Goal: Task Accomplishment & Management: Manage account settings

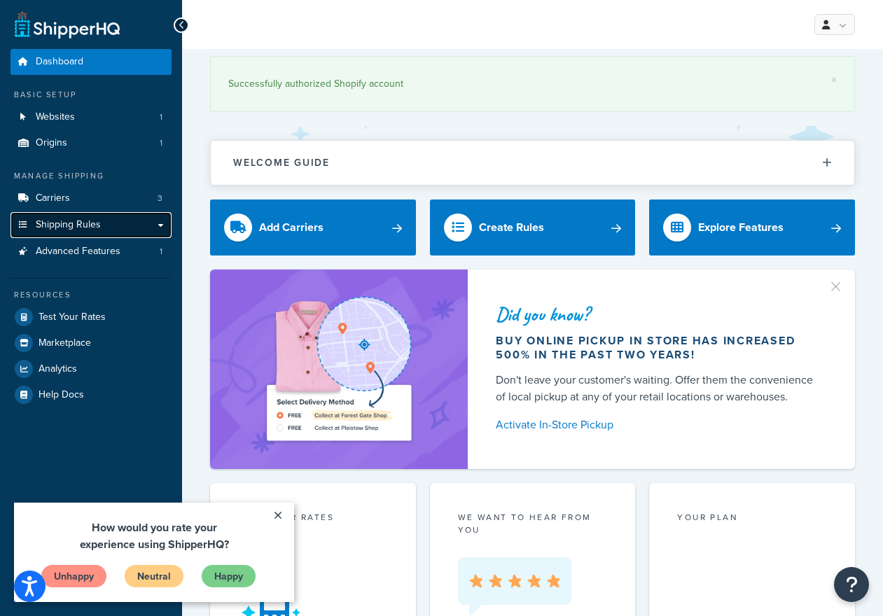
click at [153, 225] on link "Shipping Rules" at bounding box center [91, 225] width 161 height 26
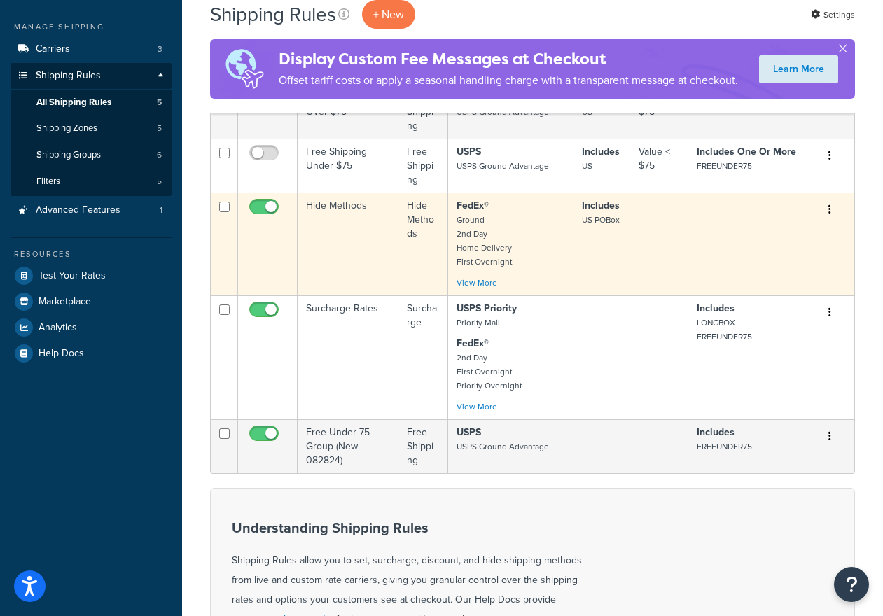
scroll to position [153, 0]
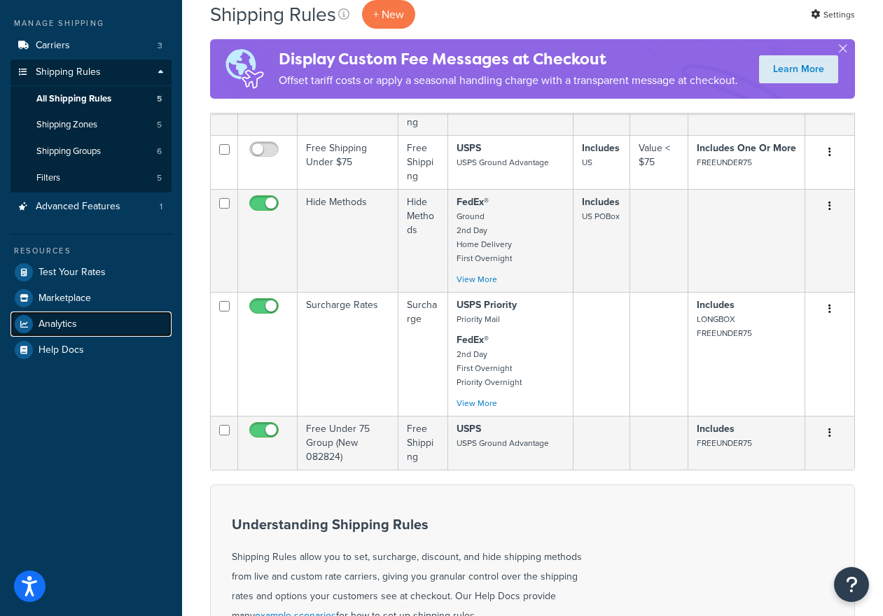
click at [57, 324] on span "Analytics" at bounding box center [58, 325] width 39 height 12
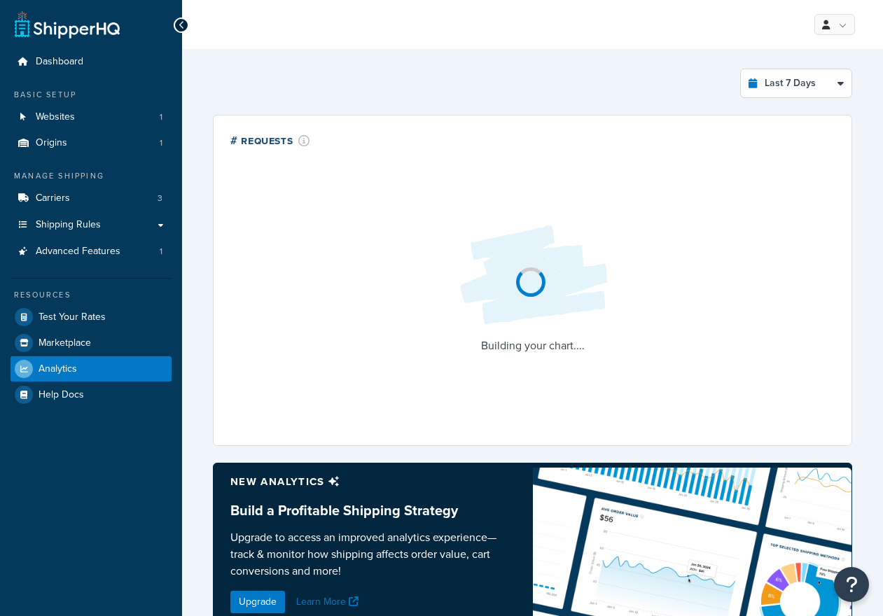
select select "last_7_days"
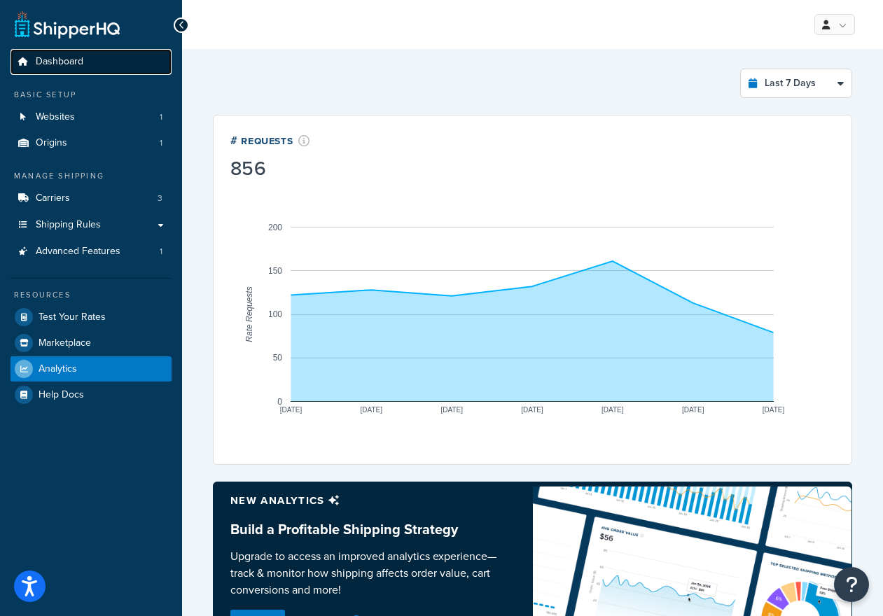
click at [60, 67] on span "Dashboard" at bounding box center [60, 62] width 48 height 12
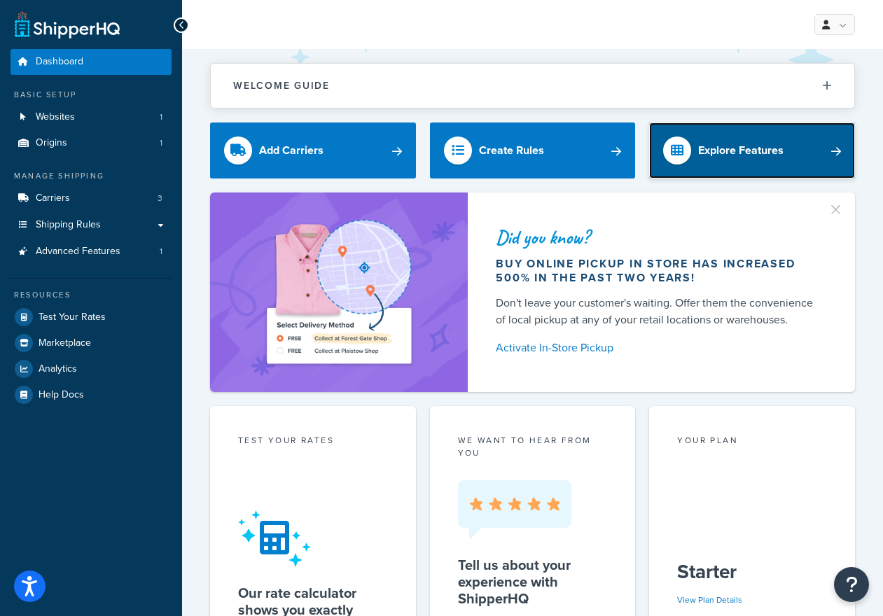
click at [726, 151] on div "Explore Features" at bounding box center [740, 151] width 85 height 20
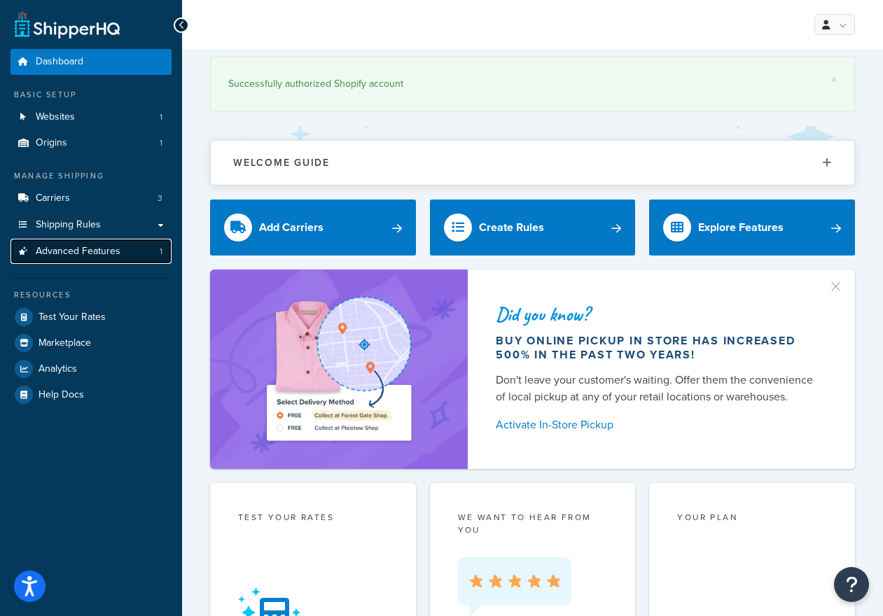
click at [60, 247] on span "Advanced Features" at bounding box center [78, 252] width 85 height 12
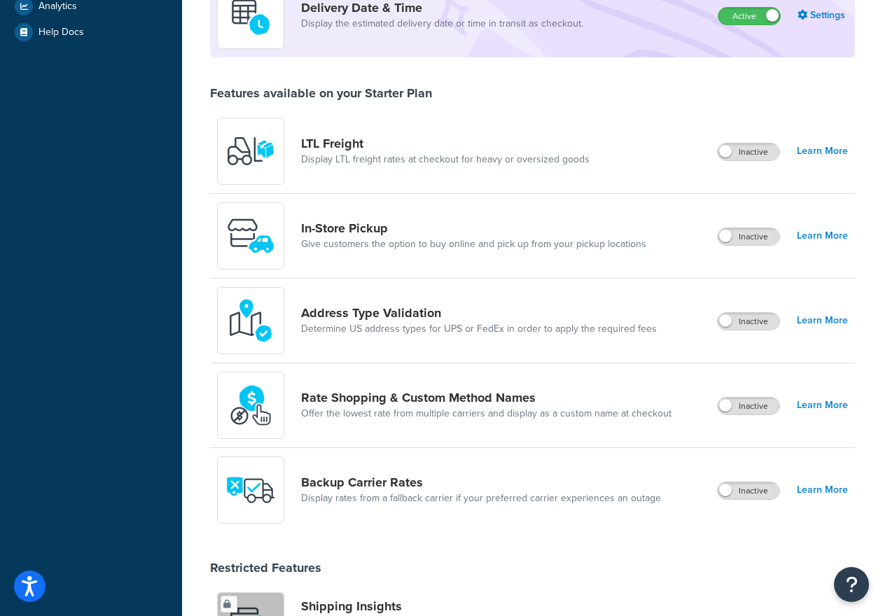
scroll to position [363, 0]
click at [825, 310] on link "Learn More" at bounding box center [822, 320] width 51 height 20
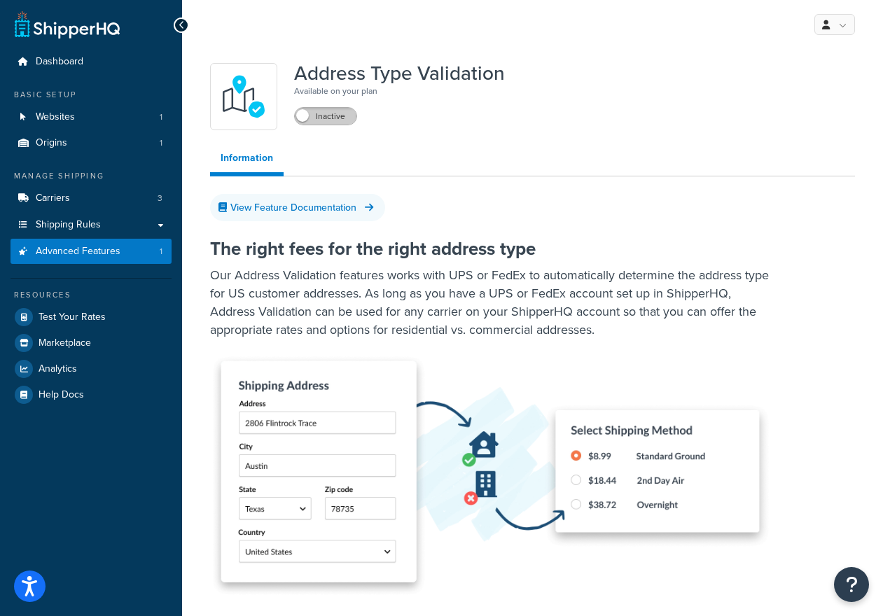
click at [332, 123] on label "Inactive" at bounding box center [326, 116] width 62 height 17
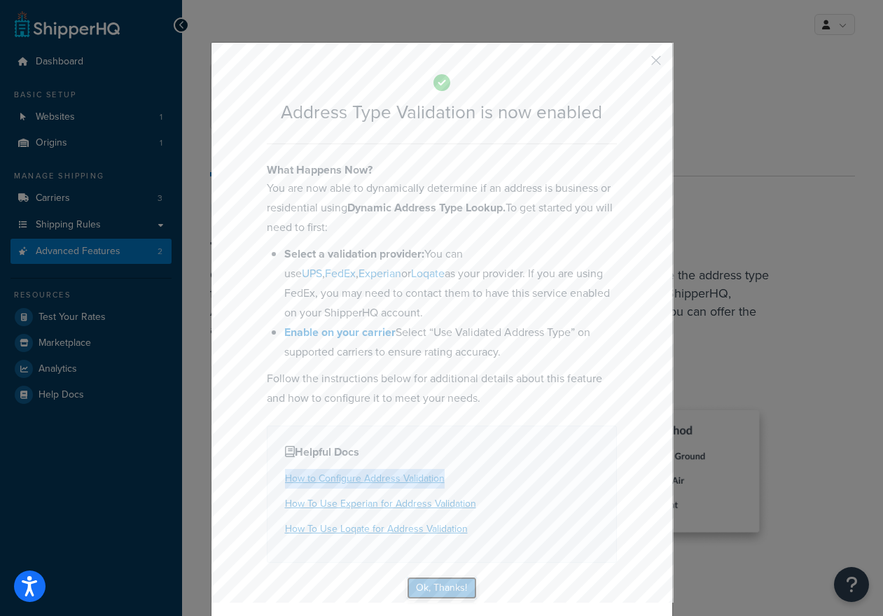
click at [450, 585] on button "Ok, Thanks!" at bounding box center [442, 588] width 70 height 22
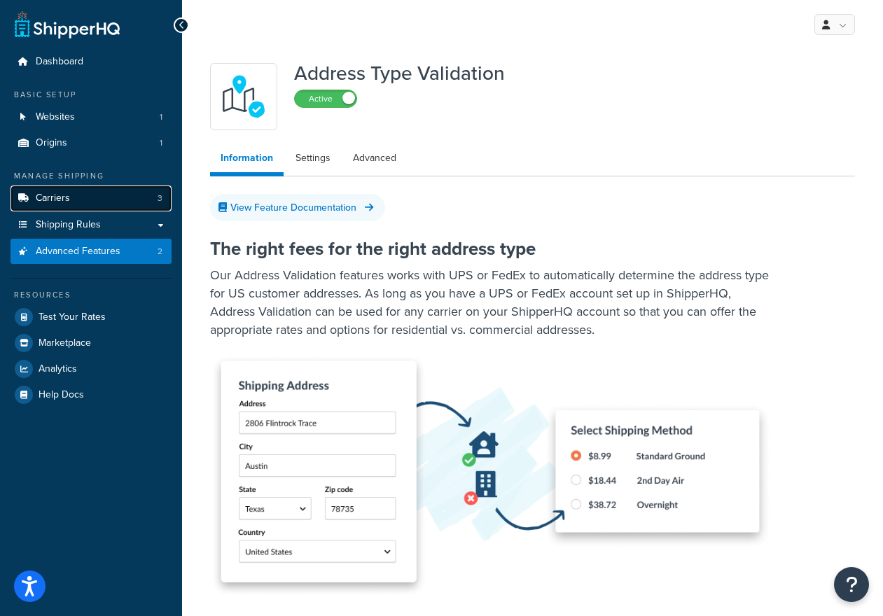
click at [91, 193] on link "Carriers 3" at bounding box center [91, 199] width 161 height 26
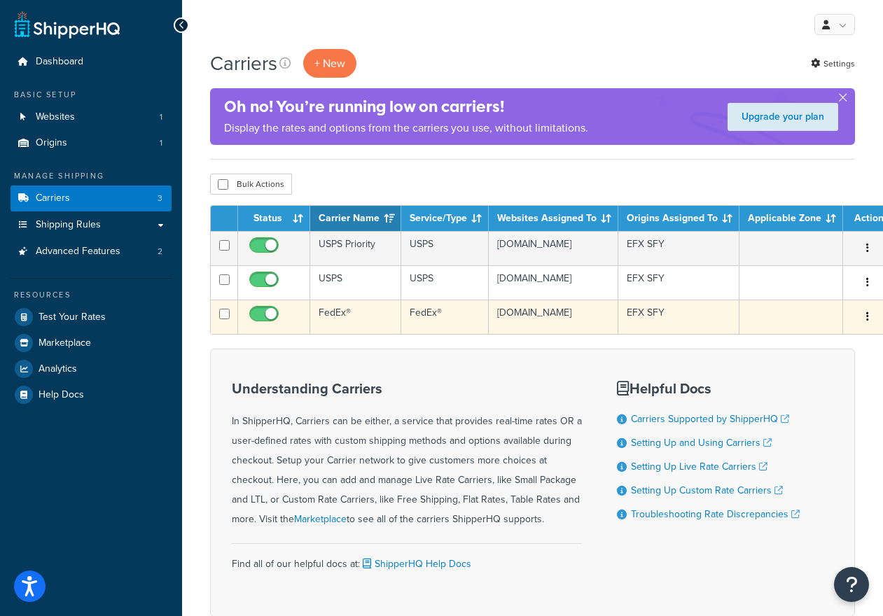
click at [866, 321] on icon "button" at bounding box center [867, 317] width 3 height 10
click at [772, 353] on link "Edit" at bounding box center [802, 354] width 111 height 29
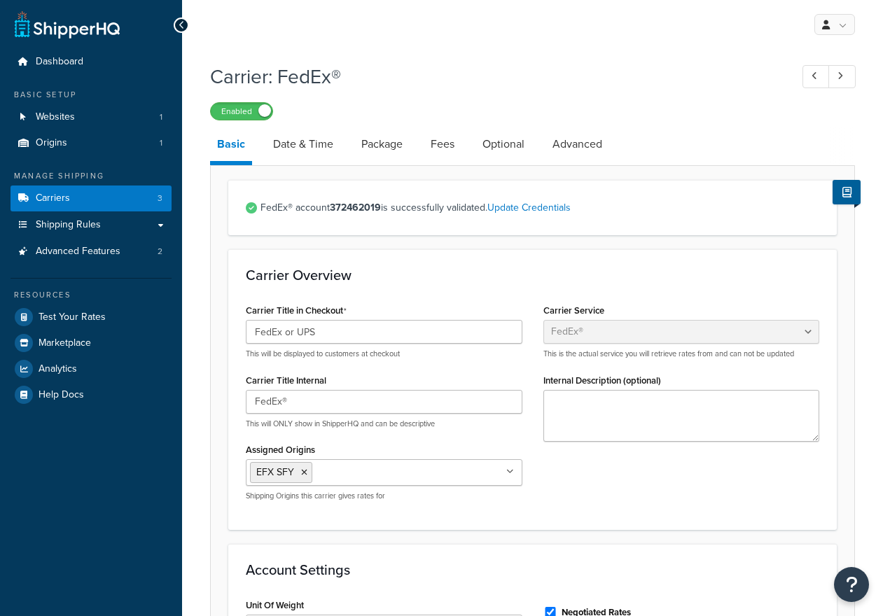
select select "fedEx"
select select "REGULAR_PICKUP"
select select "YOUR_PACKAGING"
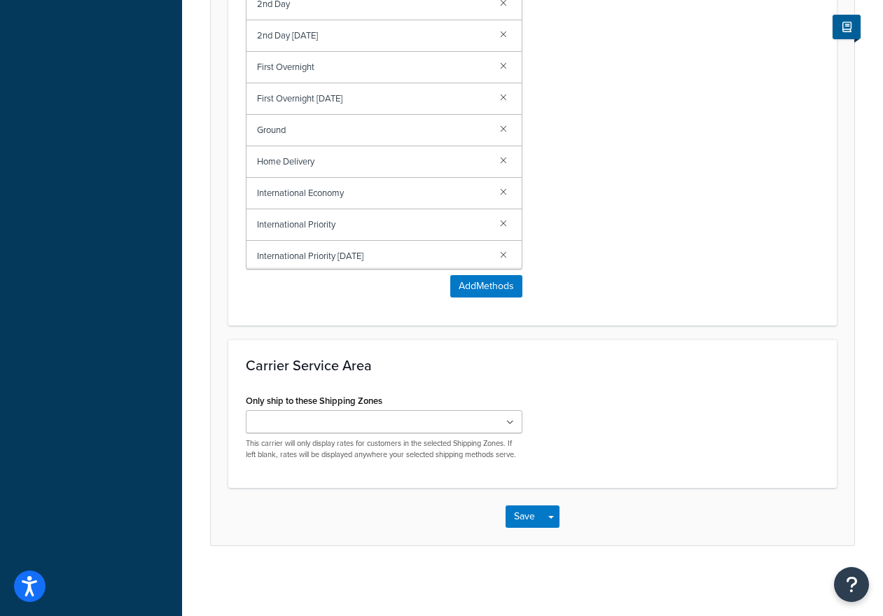
scroll to position [967, 0]
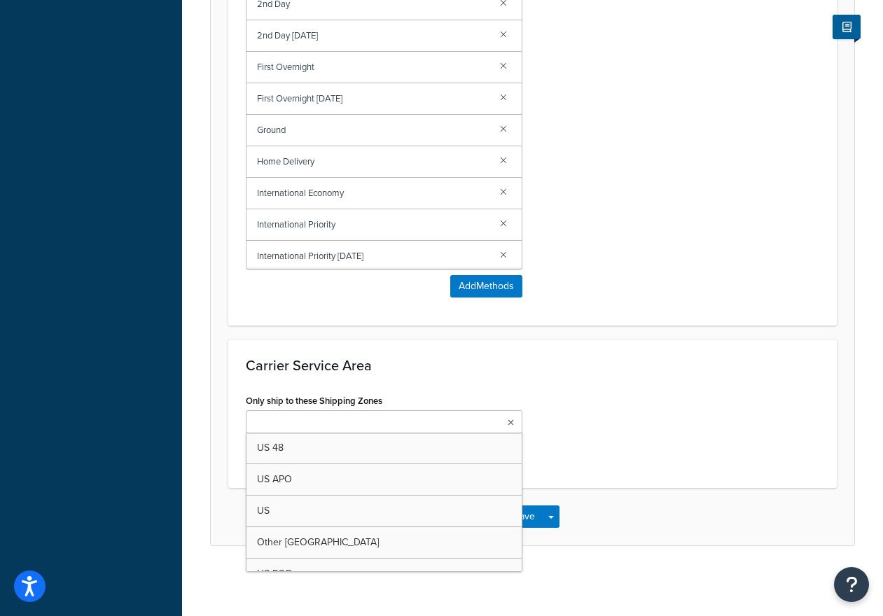
click at [509, 419] on icon at bounding box center [511, 423] width 6 height 8
click at [630, 402] on div "Only ship to these Shipping Zones US 48 US APO US Other North America US POBox …" at bounding box center [532, 431] width 595 height 80
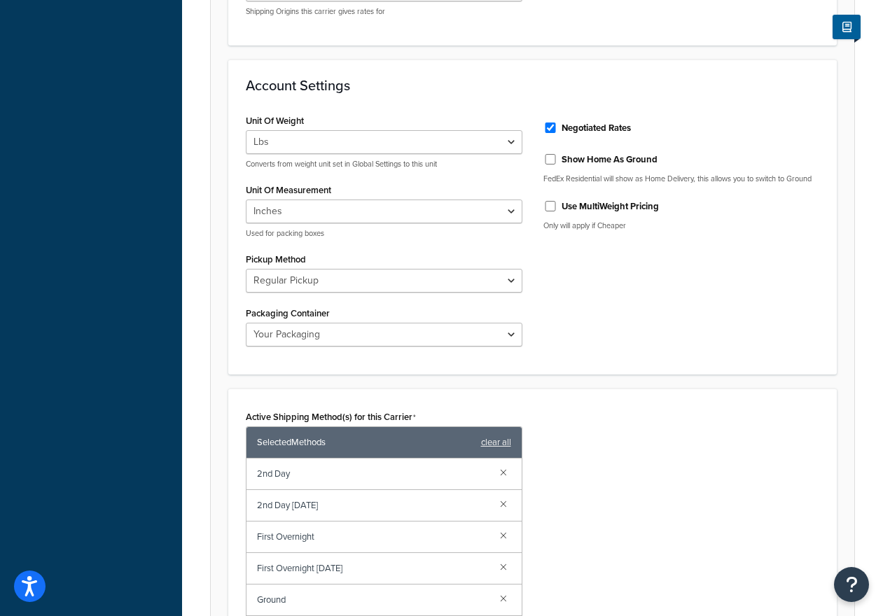
scroll to position [0, 0]
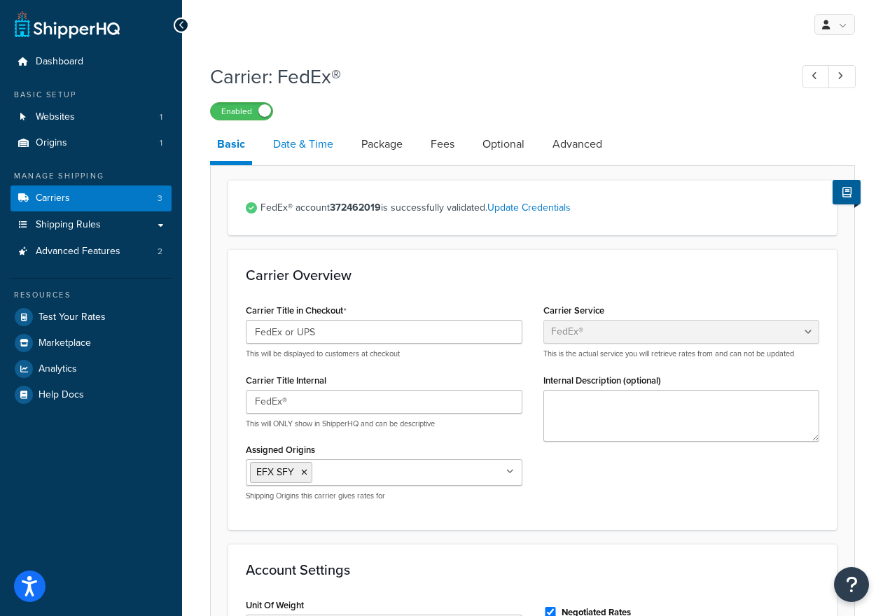
click at [292, 145] on link "Date & Time" at bounding box center [303, 144] width 74 height 34
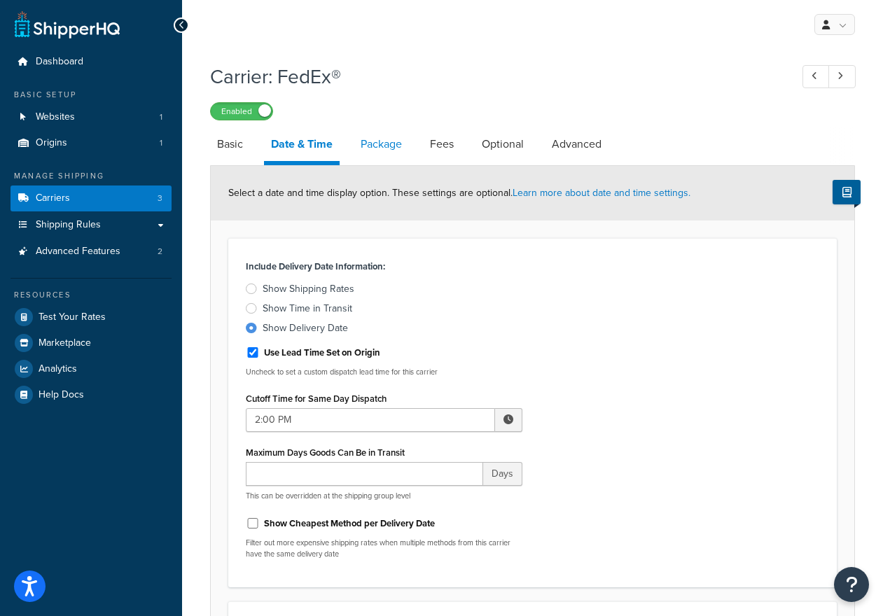
drag, startPoint x: 385, startPoint y: 146, endPoint x: 394, endPoint y: 153, distance: 10.9
click at [384, 146] on link "Package" at bounding box center [381, 144] width 55 height 34
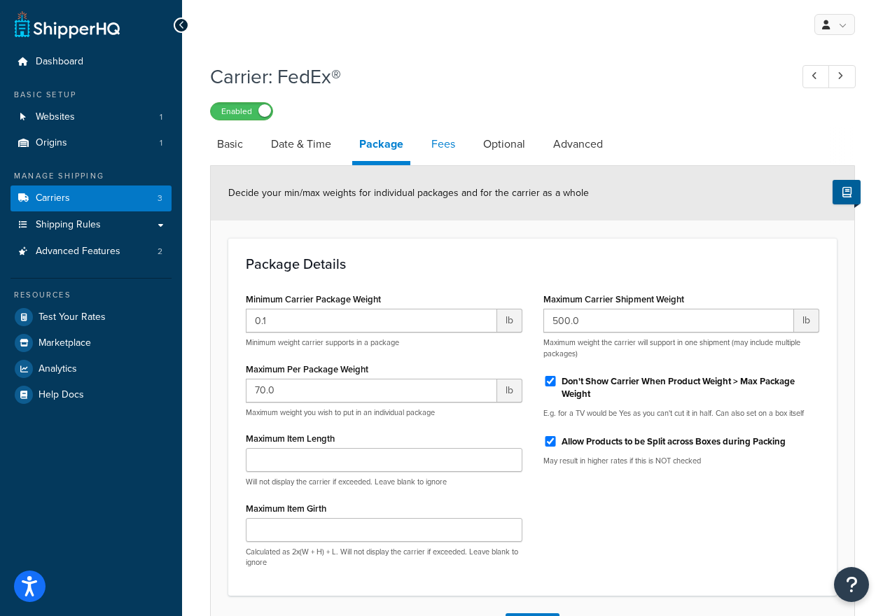
click at [448, 146] on link "Fees" at bounding box center [443, 144] width 38 height 34
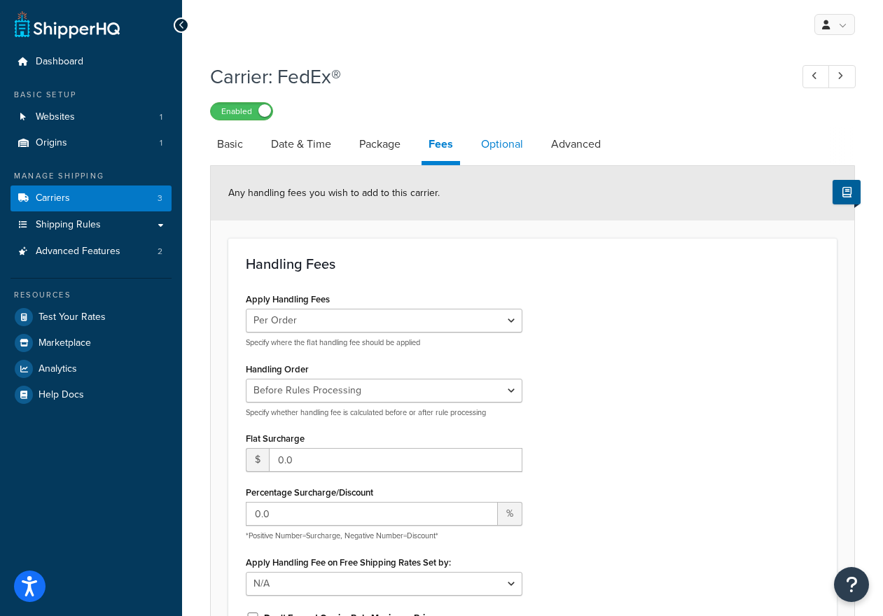
click at [491, 141] on link "Optional" at bounding box center [502, 144] width 56 height 34
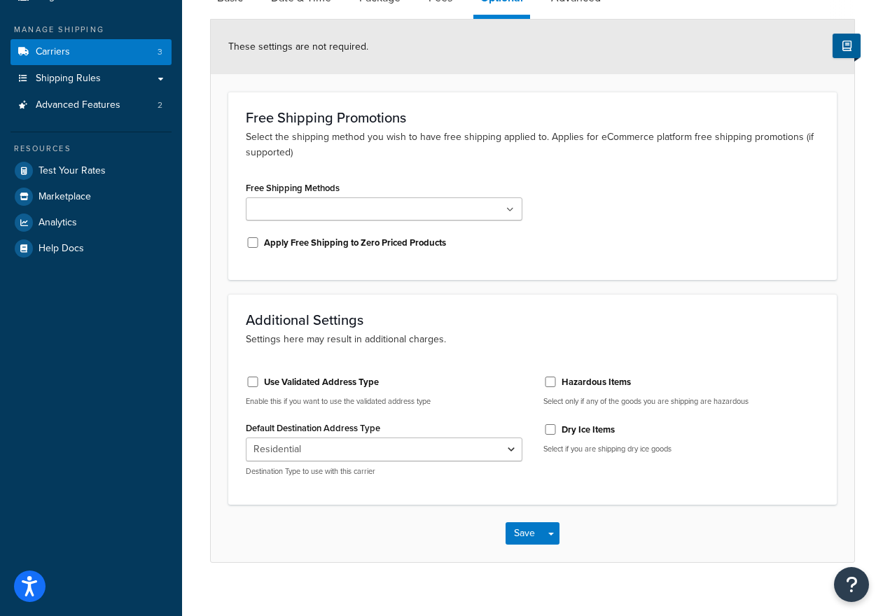
scroll to position [165, 0]
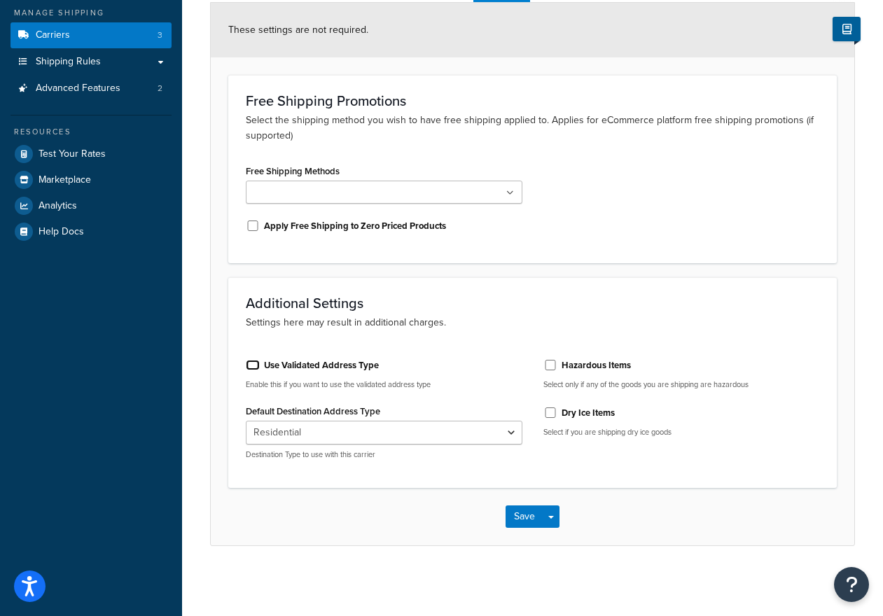
drag, startPoint x: 251, startPoint y: 366, endPoint x: 289, endPoint y: 396, distance: 48.8
click at [250, 366] on input "Use Validated Address Type" at bounding box center [253, 365] width 14 height 11
checkbox input "true"
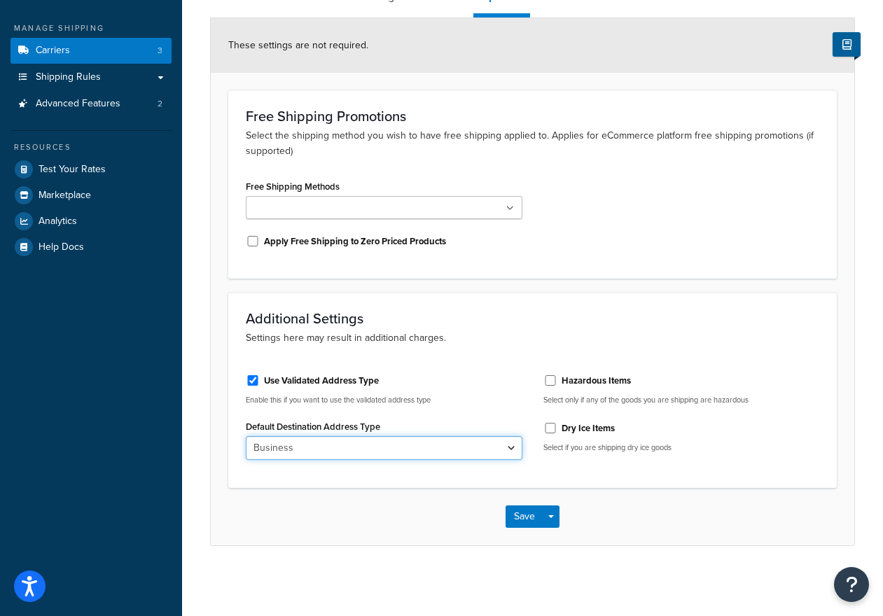
click at [511, 446] on select "Business Residential" at bounding box center [384, 448] width 277 height 24
select select "residential"
click at [246, 436] on select "Business Residential" at bounding box center [384, 448] width 277 height 24
click at [511, 518] on button "Save" at bounding box center [525, 517] width 38 height 22
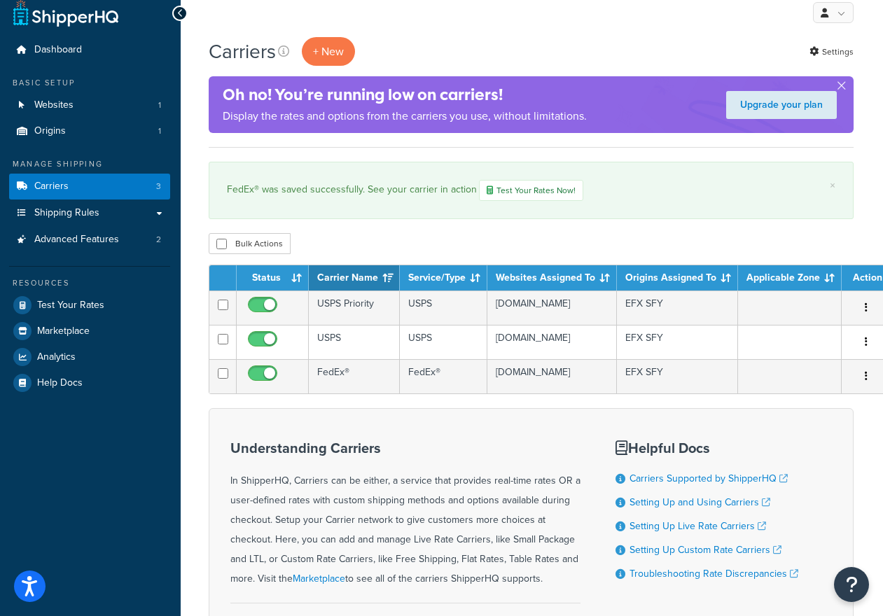
scroll to position [0, 1]
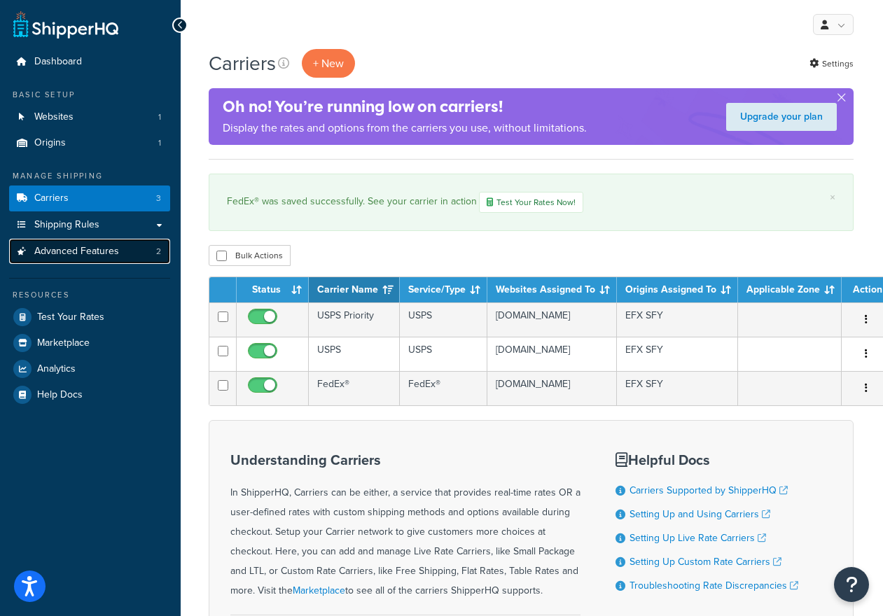
click at [99, 251] on span "Advanced Features" at bounding box center [76, 252] width 85 height 12
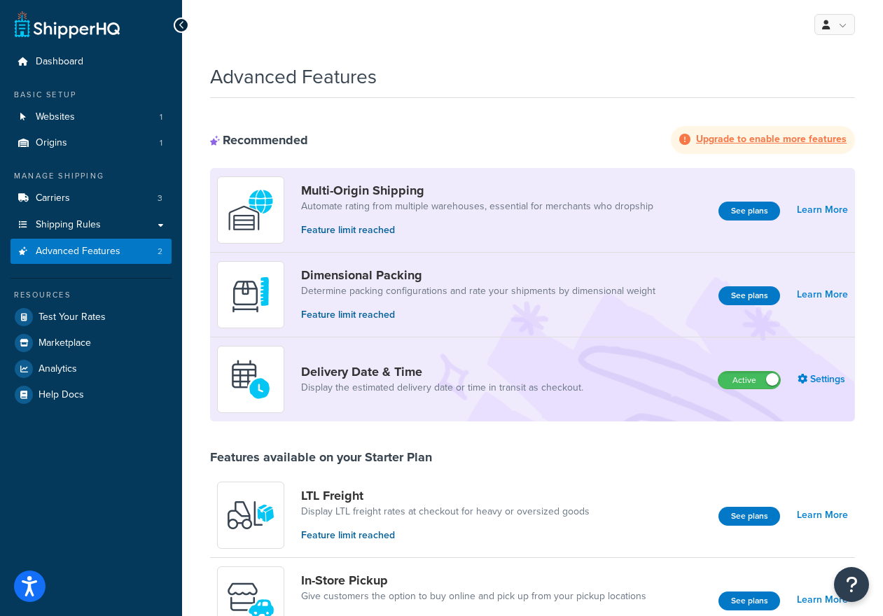
click at [739, 132] on strong "Upgrade to enable more features" at bounding box center [771, 139] width 151 height 15
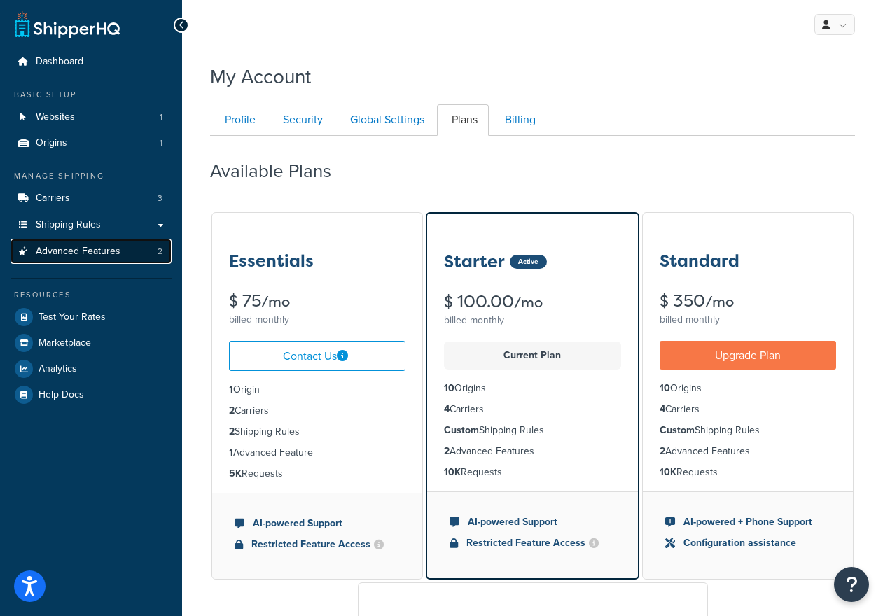
click at [100, 248] on span "Advanced Features" at bounding box center [78, 252] width 85 height 12
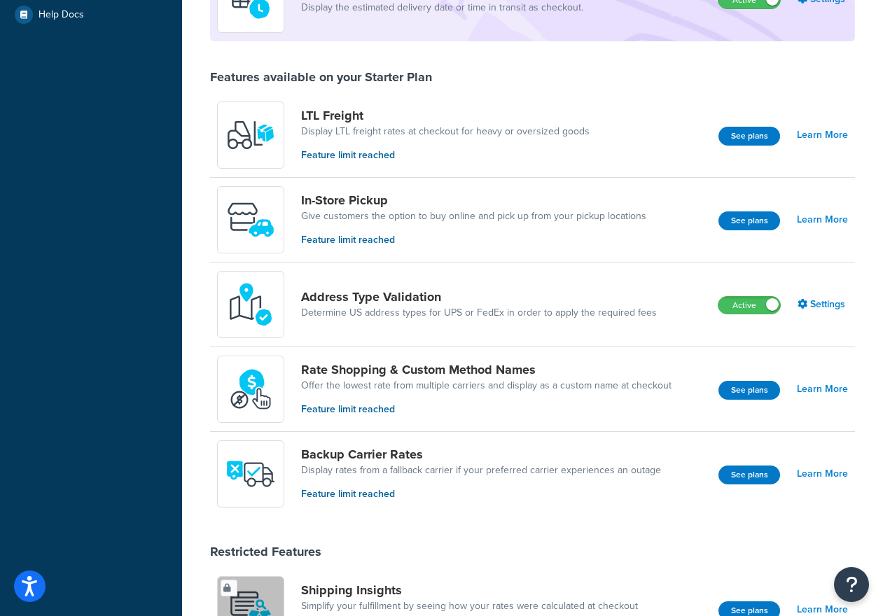
scroll to position [383, 0]
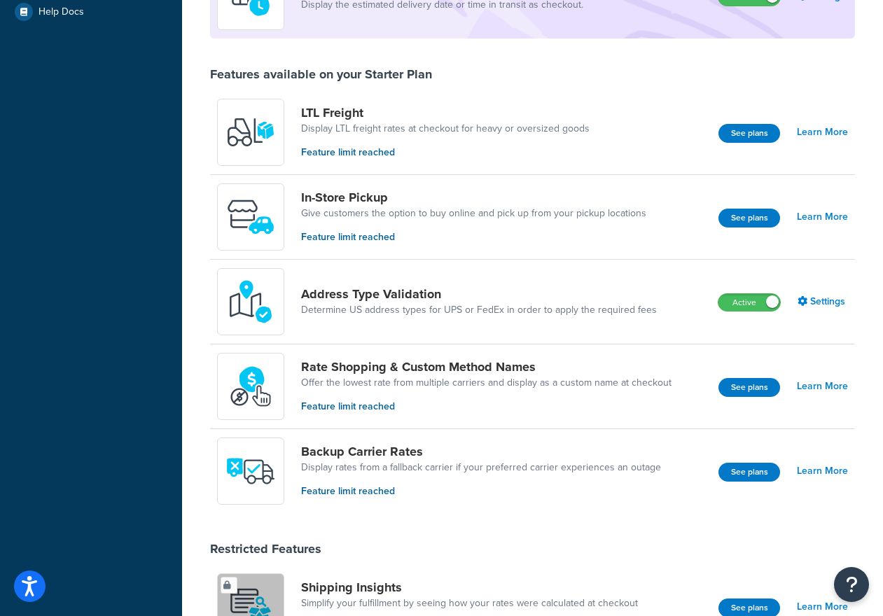
drag, startPoint x: 761, startPoint y: 288, endPoint x: 726, endPoint y: 293, distance: 36.2
click at [754, 294] on label "Active" at bounding box center [750, 302] width 62 height 17
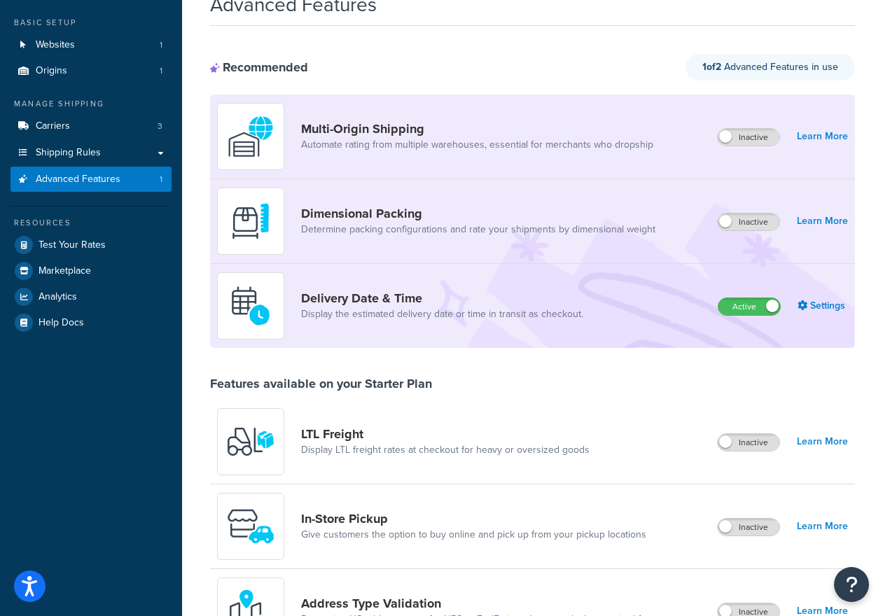
scroll to position [0, 0]
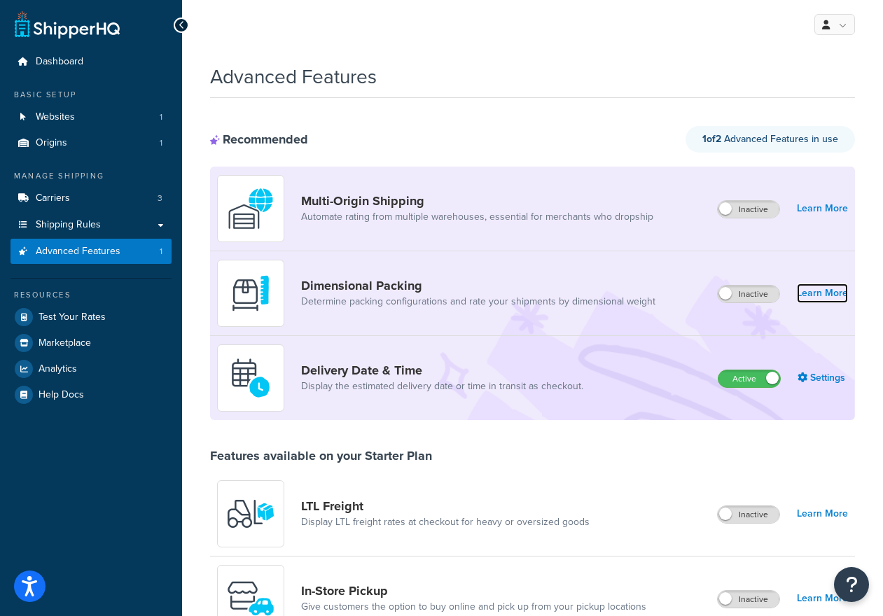
click at [820, 284] on link "Learn More" at bounding box center [822, 294] width 51 height 20
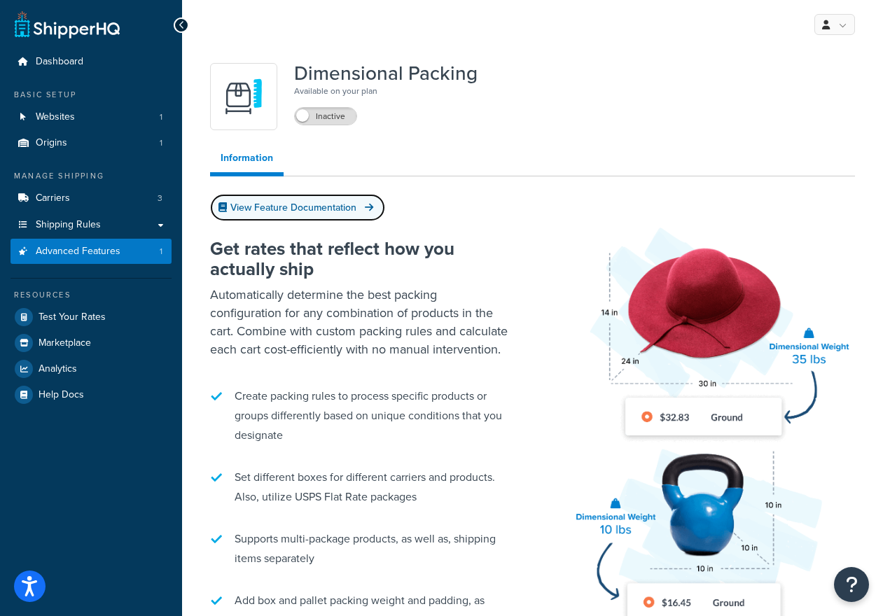
click at [314, 207] on link "View Feature Documentation" at bounding box center [297, 207] width 175 height 27
